Goal: Navigation & Orientation: Find specific page/section

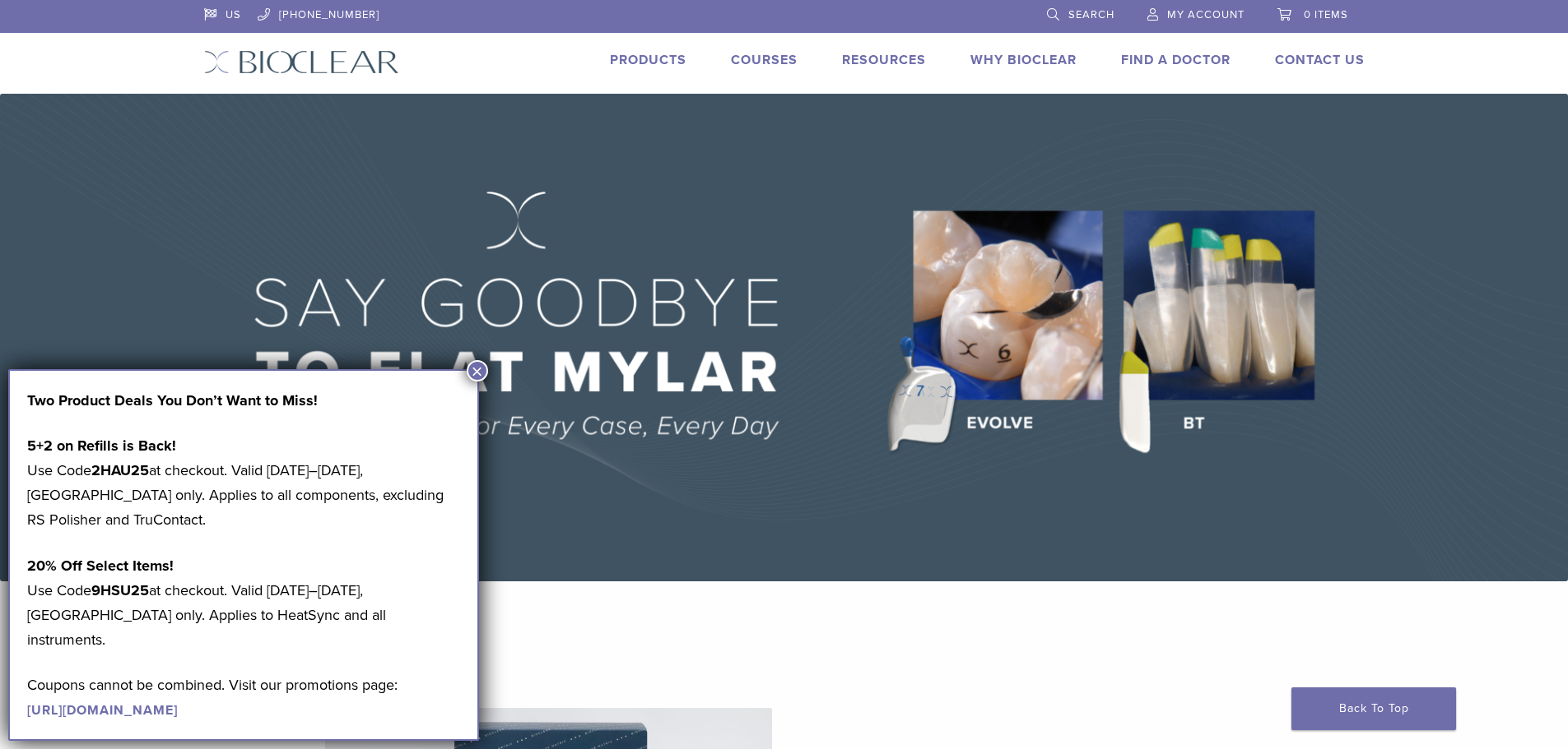
click at [481, 372] on button "×" at bounding box center [478, 371] width 22 height 22
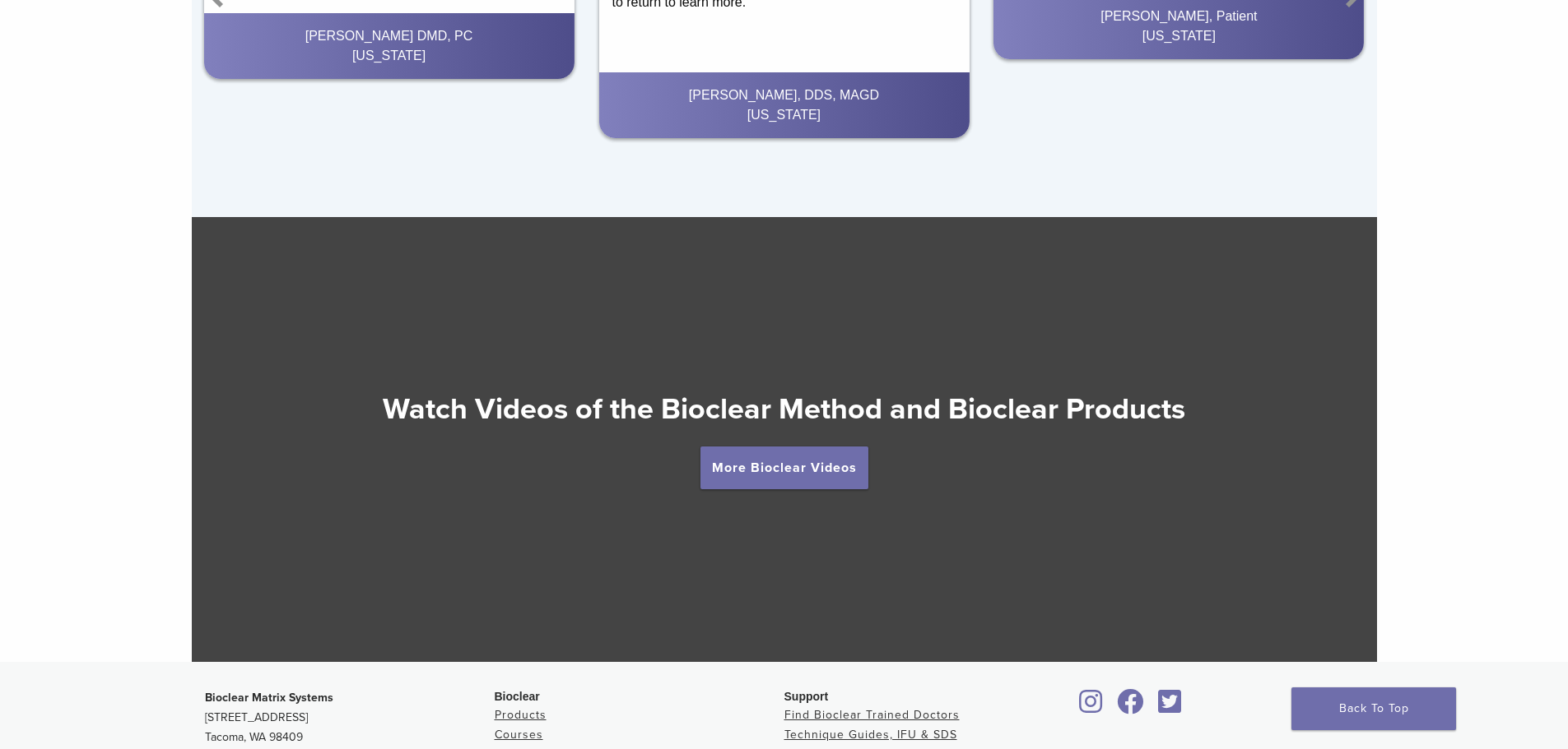
scroll to position [3106, 0]
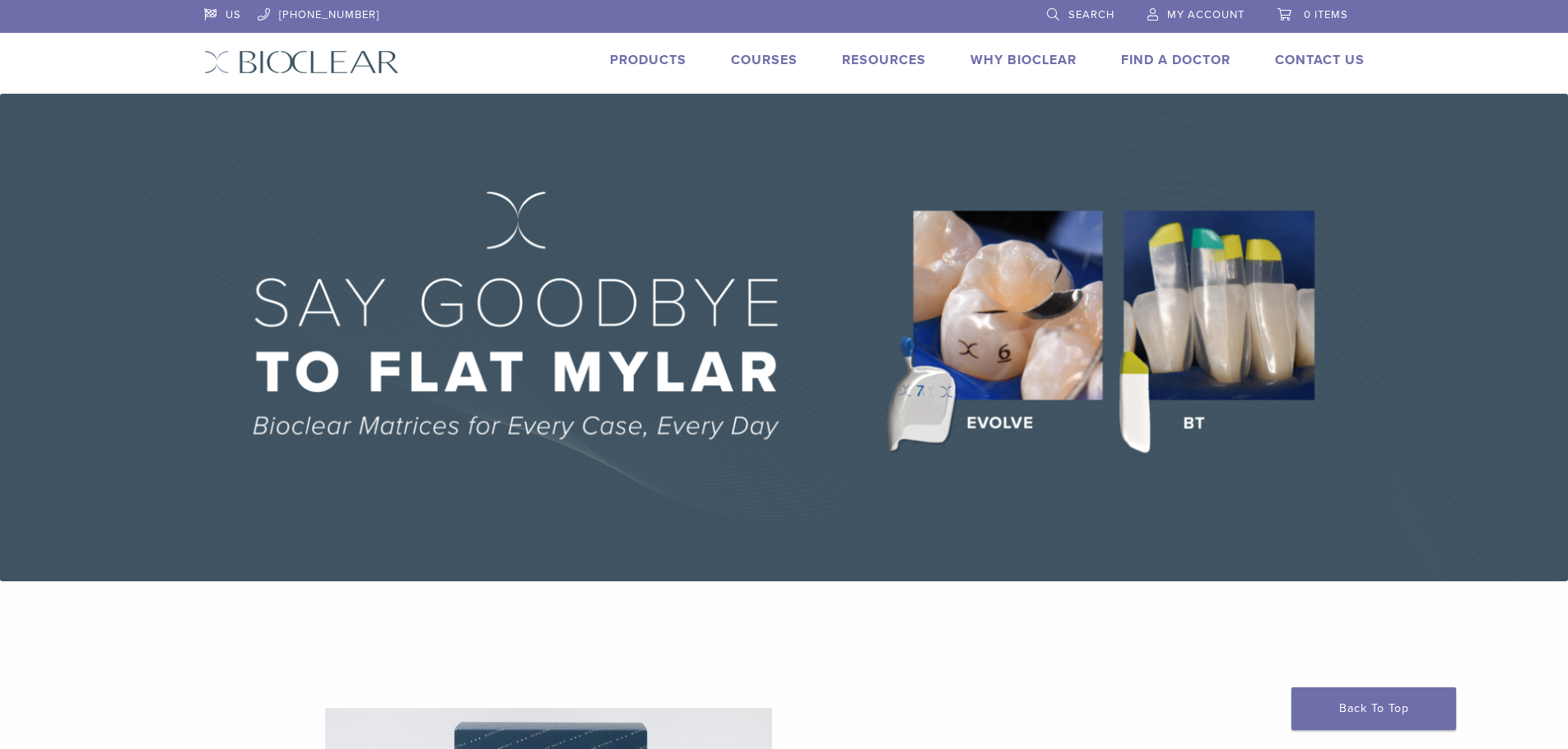
click at [1125, 65] on link "Find A Doctor" at bounding box center [1175, 60] width 109 height 17
click at [667, 60] on link "Products" at bounding box center [648, 60] width 77 height 17
